Goal: Task Accomplishment & Management: Complete application form

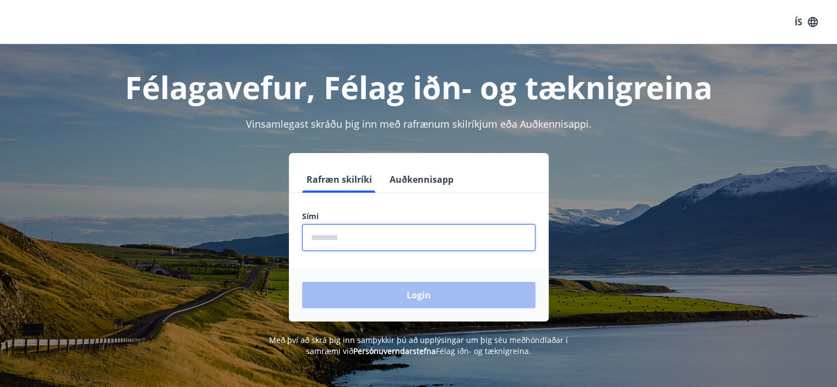
click at [334, 235] on input "phone" at bounding box center [418, 237] width 233 height 27
type input "********"
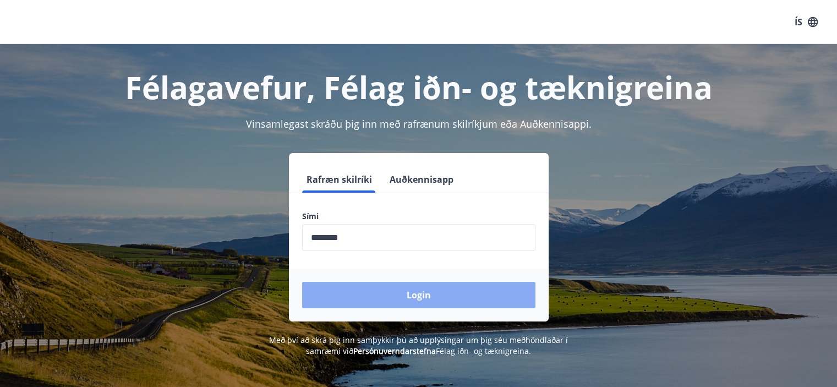
click at [375, 295] on button "Login" at bounding box center [418, 295] width 233 height 26
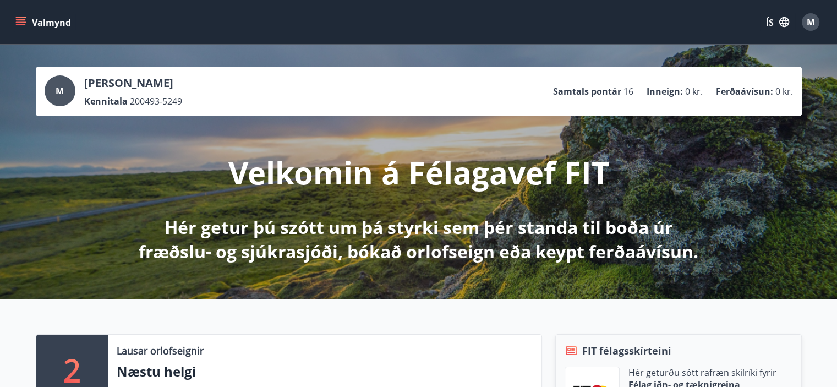
click at [782, 21] on icon "button" at bounding box center [785, 22] width 10 height 10
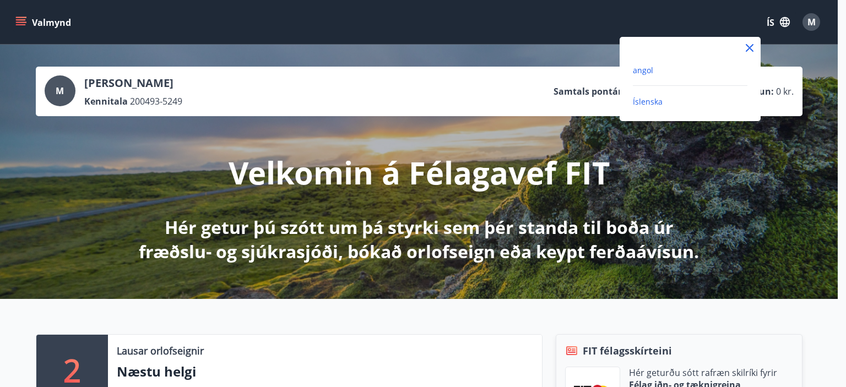
click at [650, 65] on font "angol" at bounding box center [643, 70] width 20 height 10
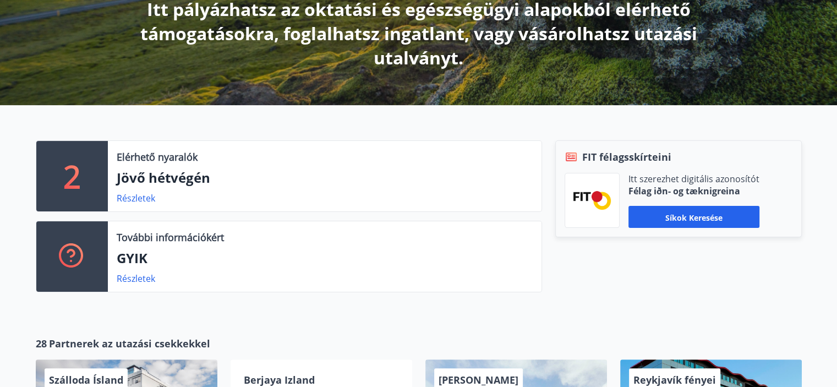
scroll to position [220, 0]
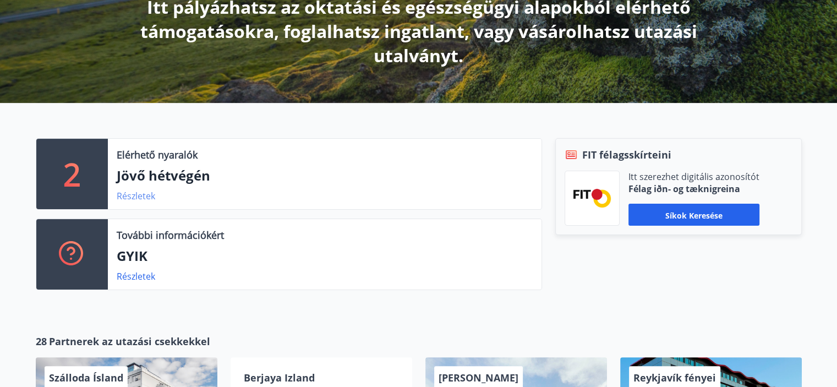
click at [128, 198] on font "Részletek" at bounding box center [136, 196] width 39 height 12
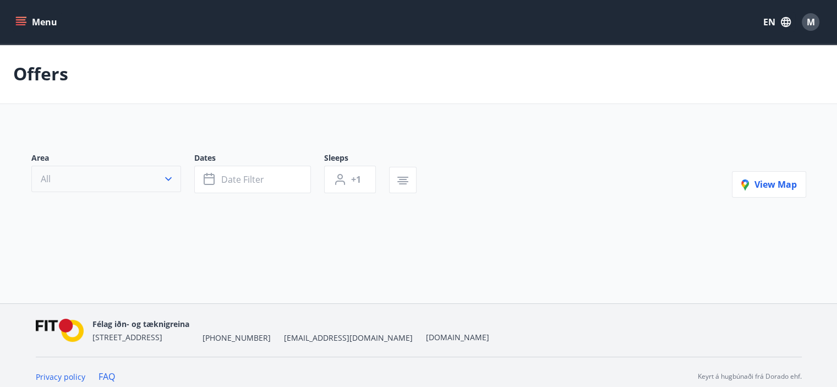
type input "*"
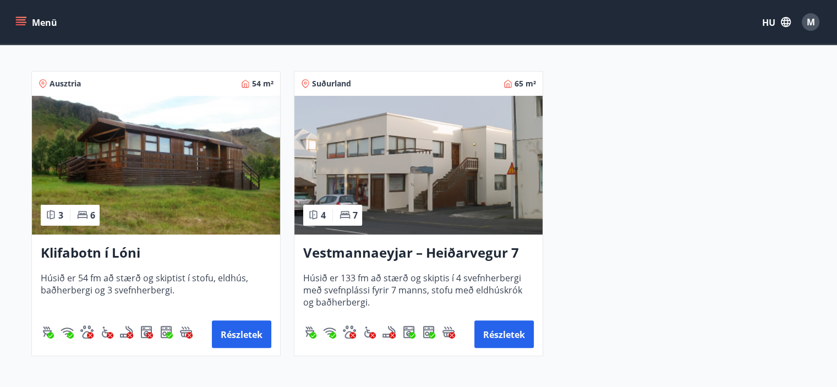
scroll to position [220, 0]
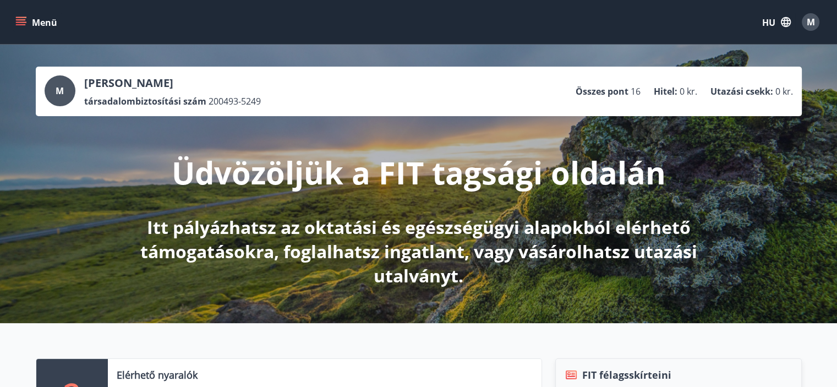
click at [35, 21] on font "Menü" at bounding box center [44, 23] width 25 height 12
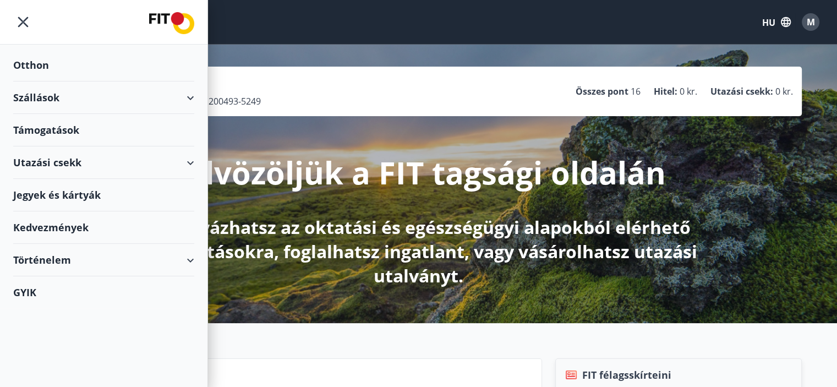
click at [40, 136] on font "Támogatások" at bounding box center [46, 129] width 66 height 13
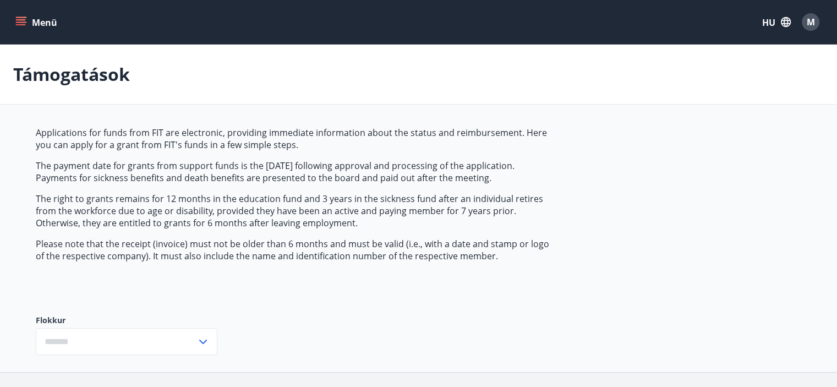
type input "***"
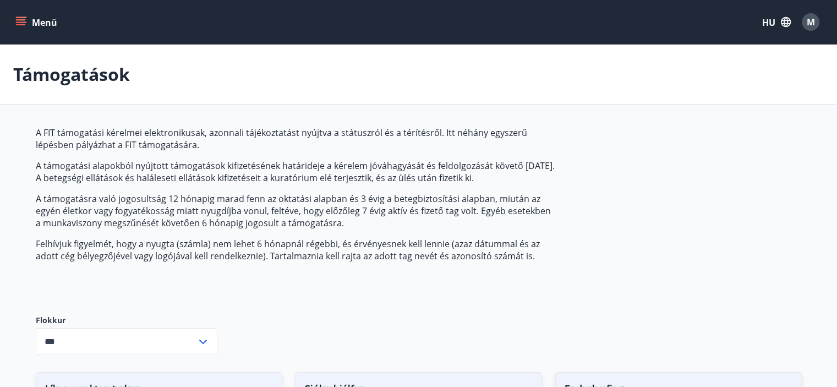
click at [772, 21] on font "HU" at bounding box center [768, 23] width 13 height 12
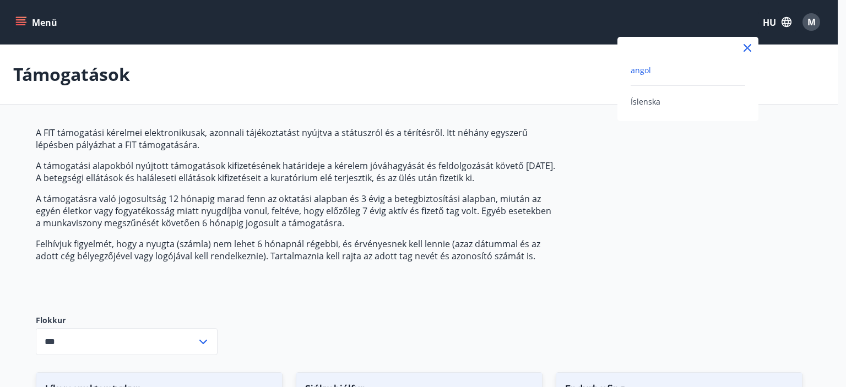
click at [652, 74] on div "angol" at bounding box center [687, 69] width 115 height 13
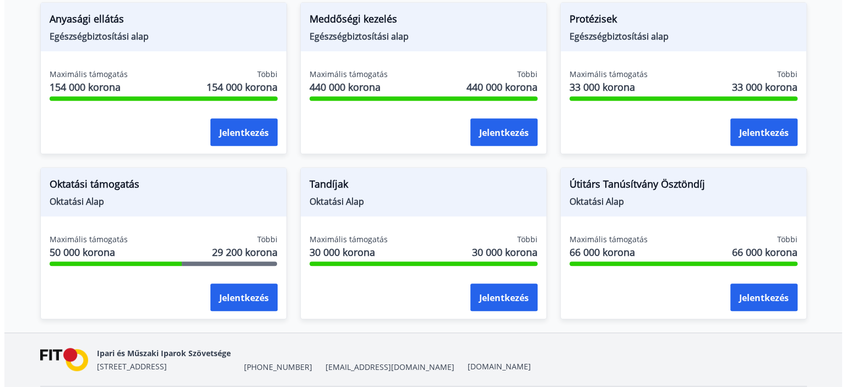
scroll to position [902, 0]
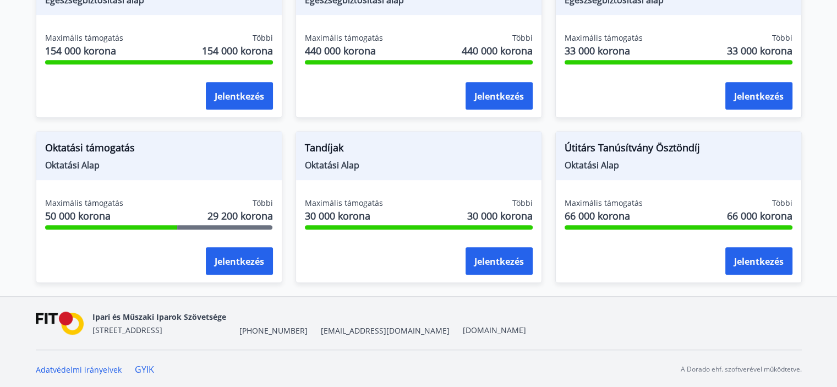
click at [214, 217] on font "29 200 korona" at bounding box center [241, 215] width 66 height 13
click at [247, 257] on font "Jelentkezés" at bounding box center [240, 261] width 50 height 12
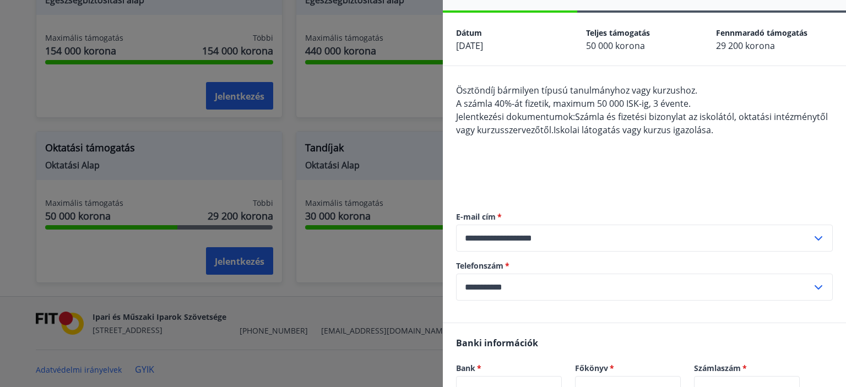
scroll to position [55, 0]
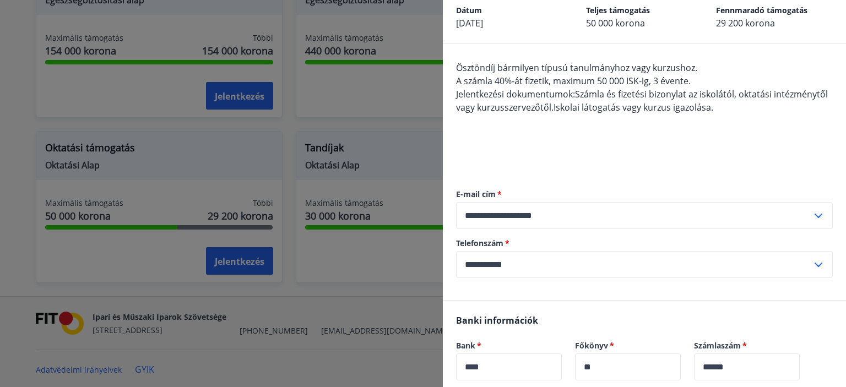
click at [467, 84] on font "A számla 40%-át fizetik, maximum 50 000 ISK-ig, 3 évente." at bounding box center [573, 81] width 235 height 12
click at [667, 80] on font "A számla 40%-át fizetik, maximum 50 000 ISK-ig, 3 évente." at bounding box center [573, 81] width 235 height 12
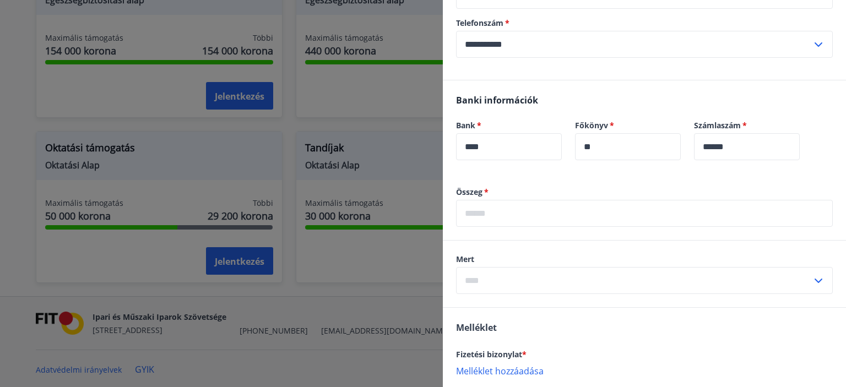
scroll to position [330, 0]
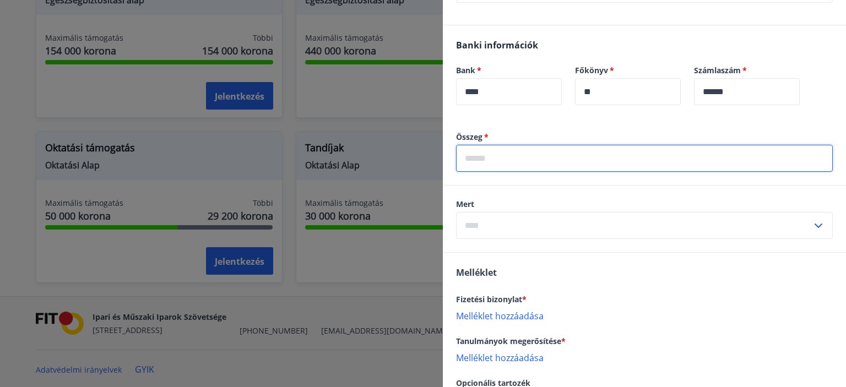
click at [564, 158] on input "text" at bounding box center [644, 158] width 377 height 27
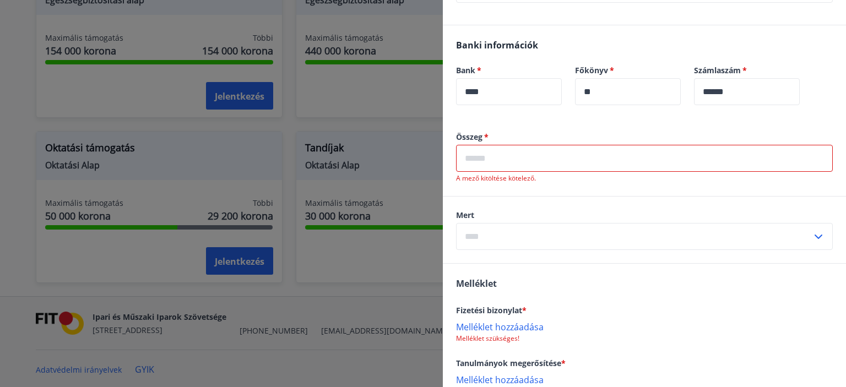
click at [542, 158] on input "text" at bounding box center [644, 158] width 377 height 27
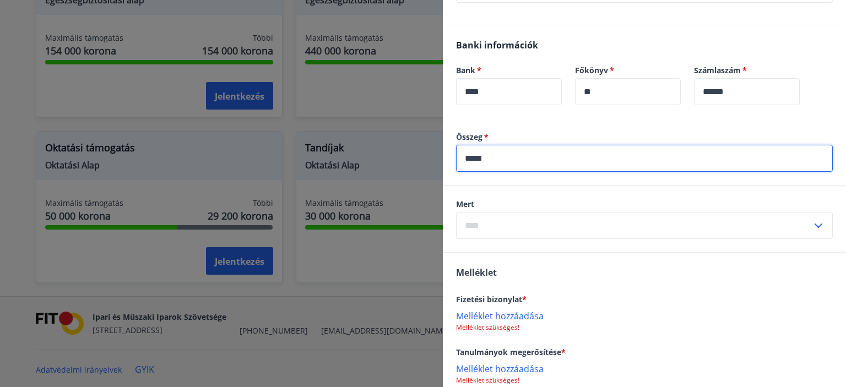
type input "*****"
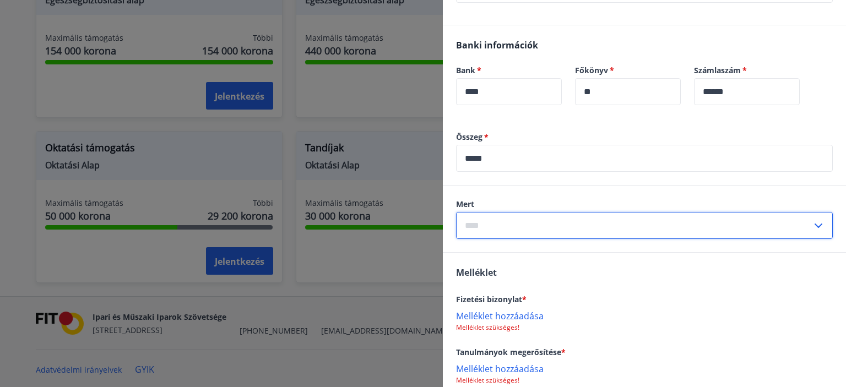
click at [524, 225] on input "text" at bounding box center [634, 225] width 356 height 27
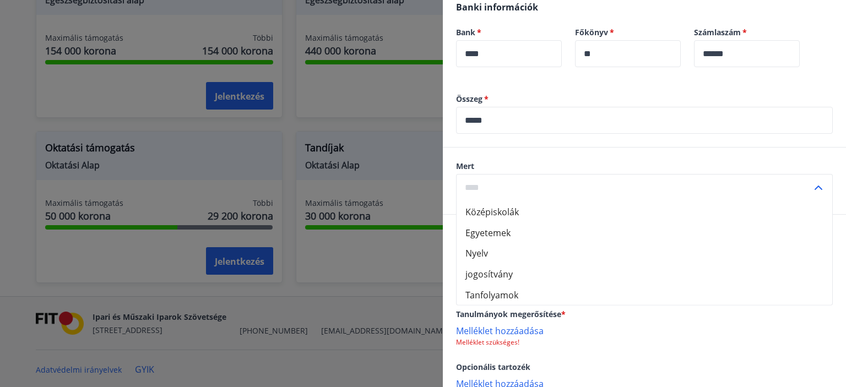
scroll to position [385, 0]
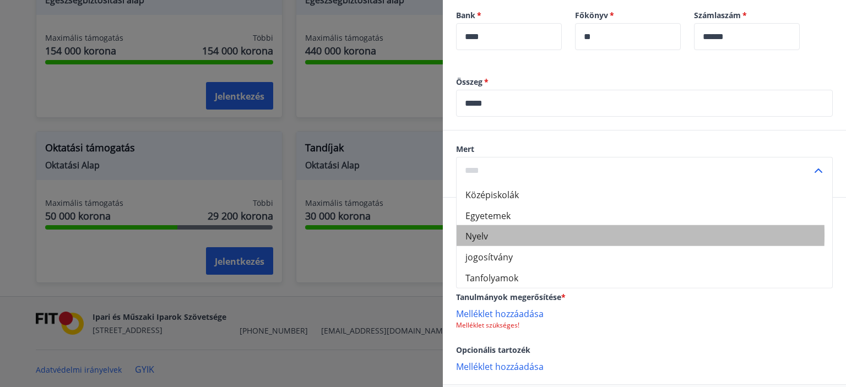
click at [502, 234] on li "Nyelv" at bounding box center [643, 235] width 375 height 21
type input "********"
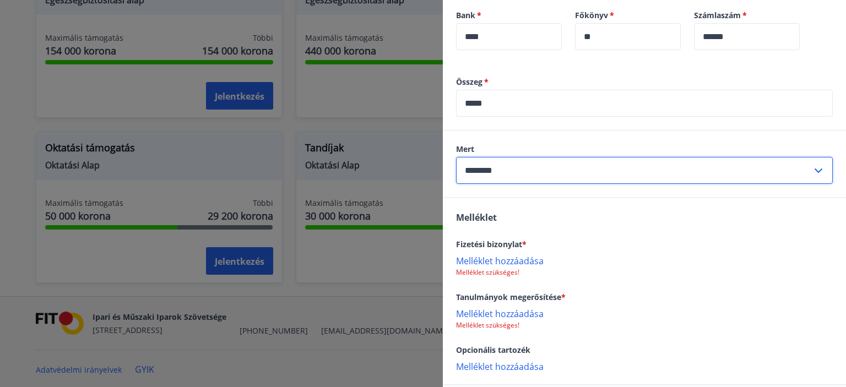
click at [519, 175] on input "********" at bounding box center [634, 170] width 356 height 27
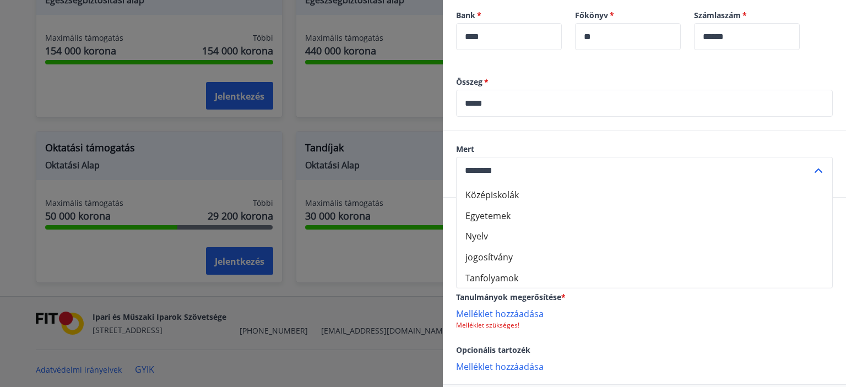
click at [519, 175] on input "********" at bounding box center [634, 170] width 356 height 27
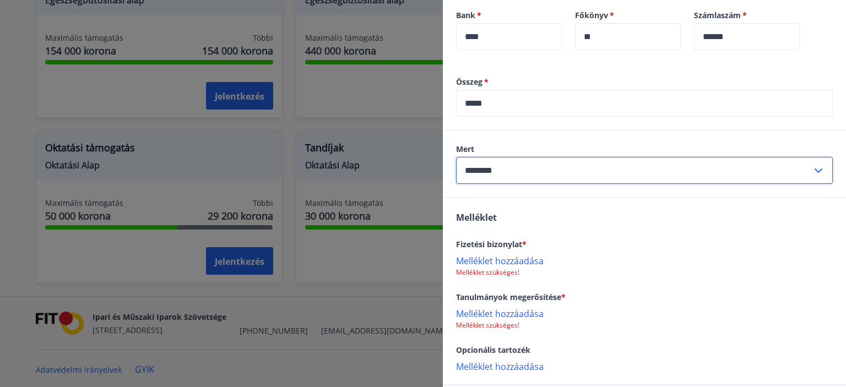
scroll to position [438, 0]
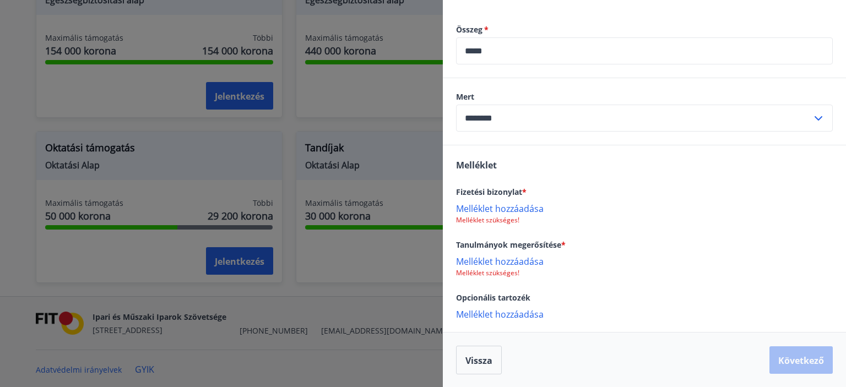
click at [508, 211] on font "Melléklet hozzáadása" at bounding box center [500, 209] width 88 height 12
click at [465, 264] on font "Melléklet hozzáadása" at bounding box center [500, 263] width 88 height 12
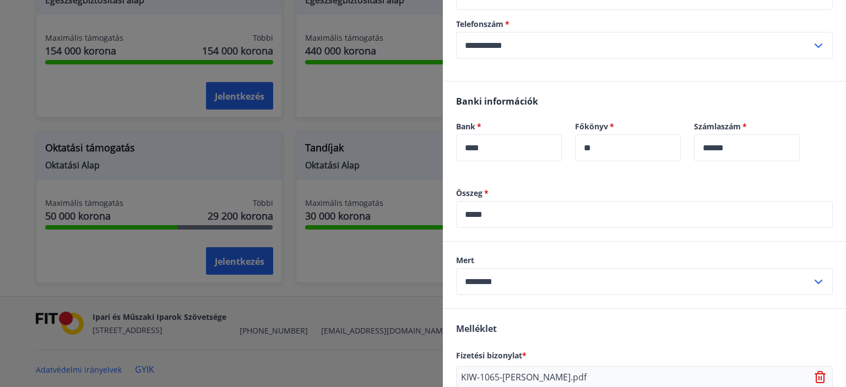
scroll to position [439, 0]
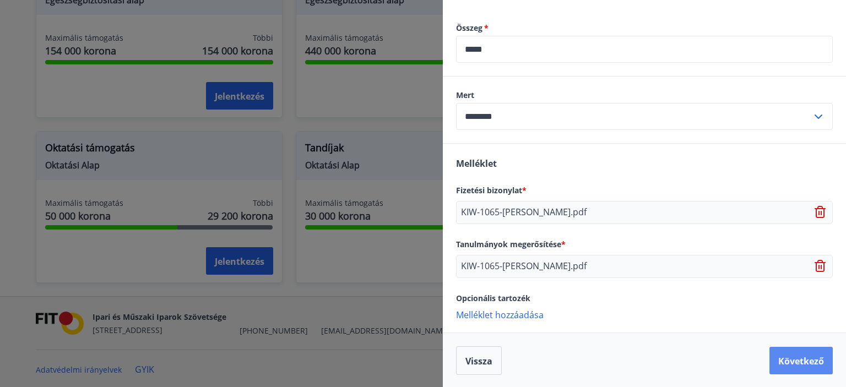
click at [778, 358] on font "Következő" at bounding box center [801, 361] width 46 height 12
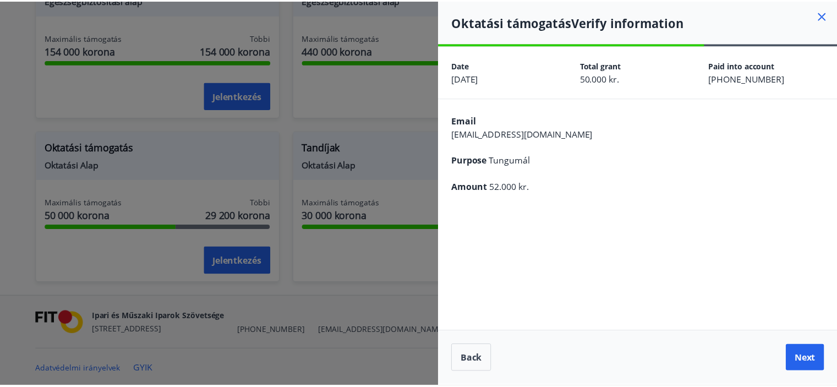
scroll to position [0, 0]
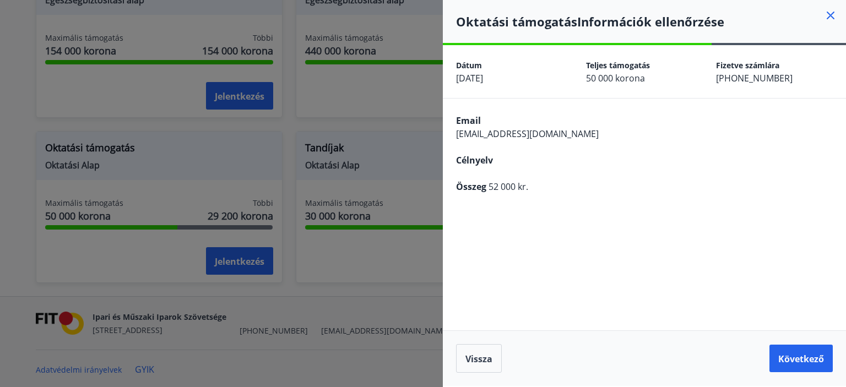
click at [489, 158] on font "Célnyelv" at bounding box center [474, 160] width 37 height 12
click at [792, 356] on font "Következő" at bounding box center [801, 359] width 46 height 12
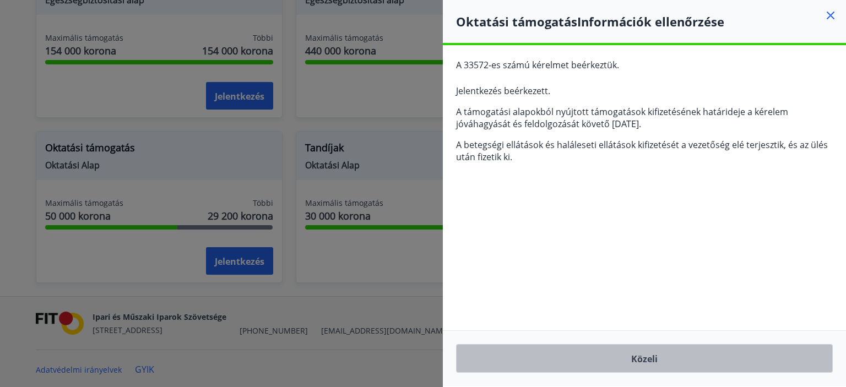
click at [638, 351] on button "Közeli" at bounding box center [644, 358] width 377 height 29
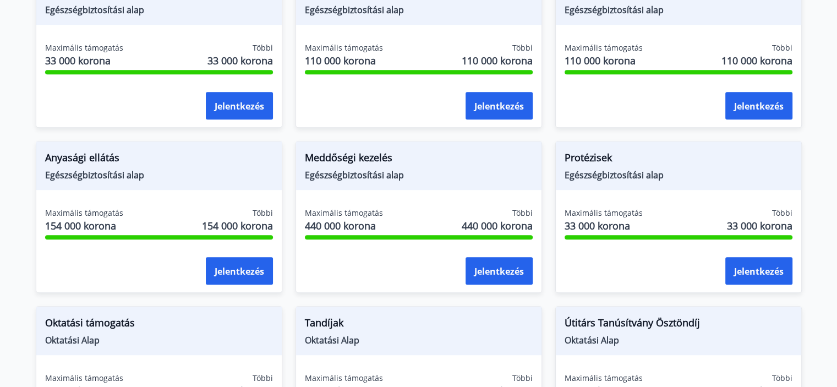
scroll to position [627, 0]
